Goal: Task Accomplishment & Management: Manage account settings

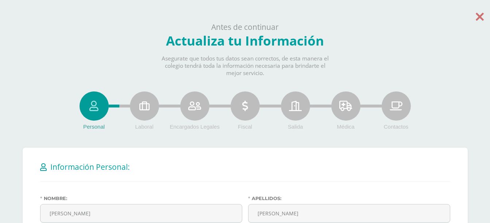
click at [482, 16] on icon at bounding box center [479, 16] width 8 height 13
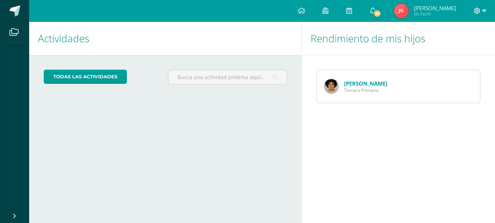
click at [484, 9] on icon at bounding box center [484, 11] width 4 height 7
click at [461, 49] on span "Cerrar sesión" at bounding box center [461, 49] width 33 height 7
